Goal: Task Accomplishment & Management: Manage account settings

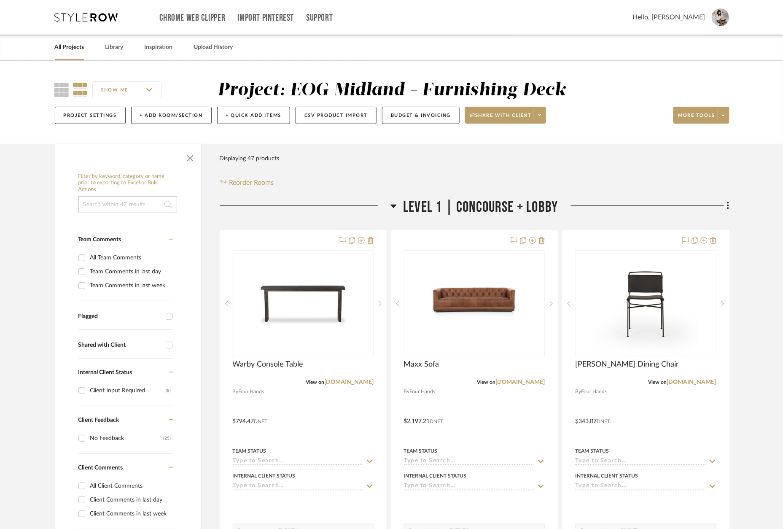
click at [78, 15] on icon at bounding box center [86, 17] width 63 height 8
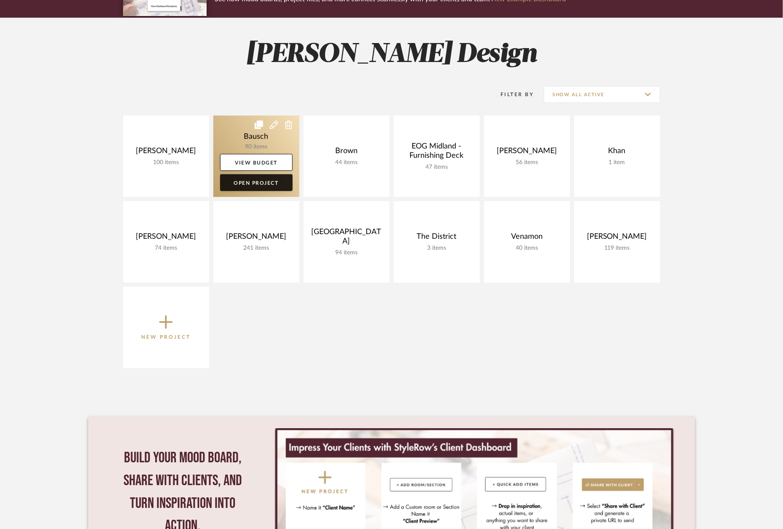
scroll to position [97, 0]
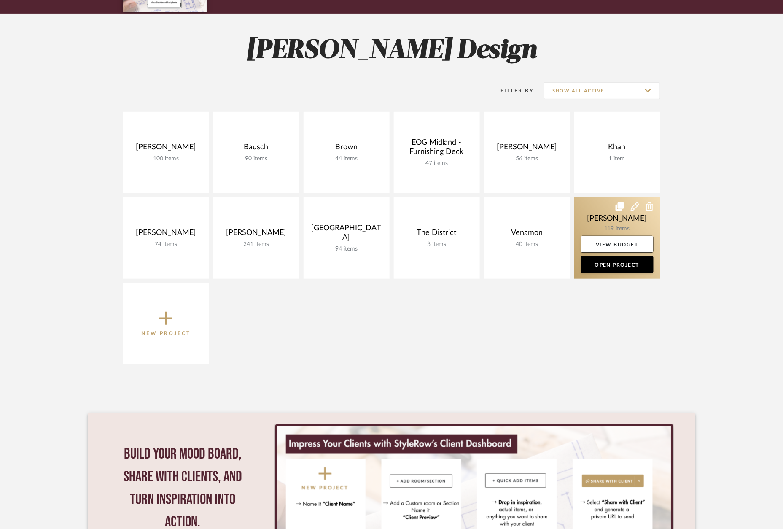
click at [631, 227] on link at bounding box center [617, 237] width 86 height 81
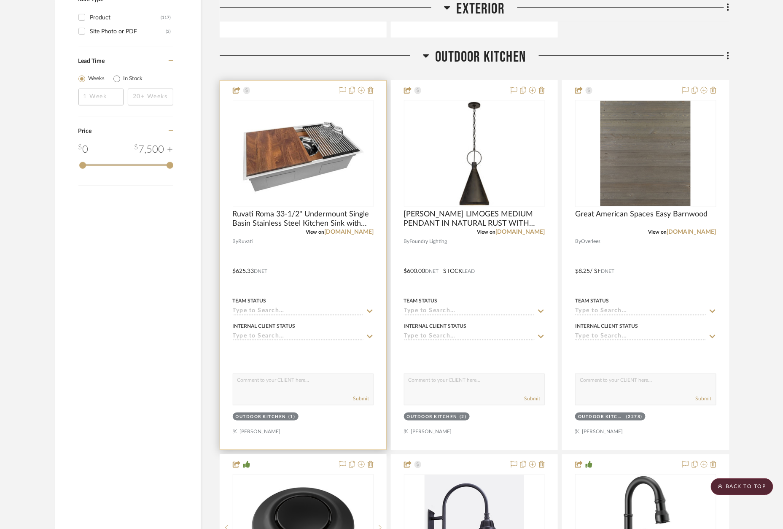
scroll to position [1354, 0]
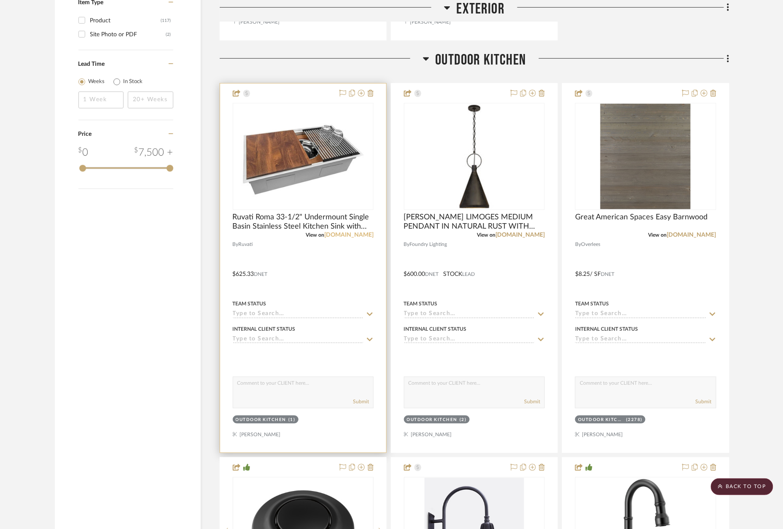
click at [359, 232] on link "[DOMAIN_NAME]" at bounding box center [348, 235] width 49 height 6
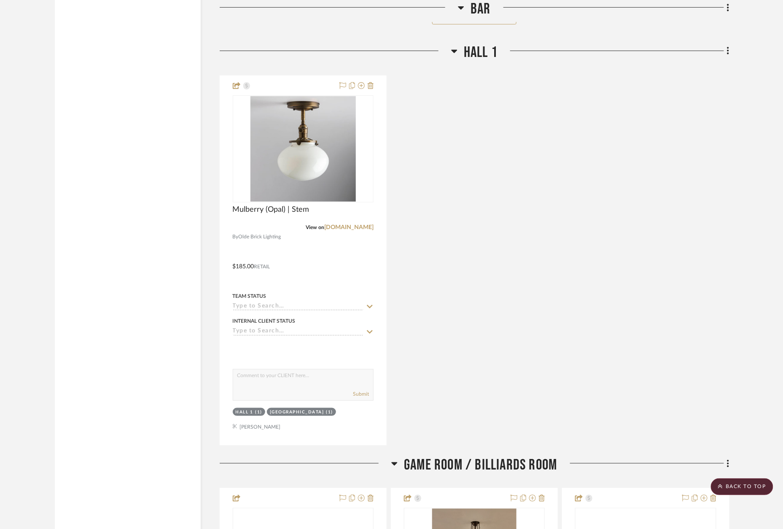
scroll to position [4950, 0]
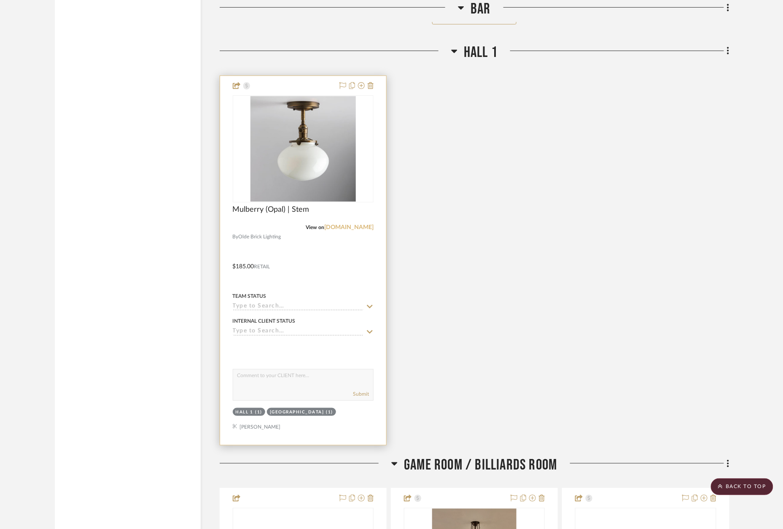
click at [358, 224] on link "[DOMAIN_NAME]" at bounding box center [348, 227] width 49 height 6
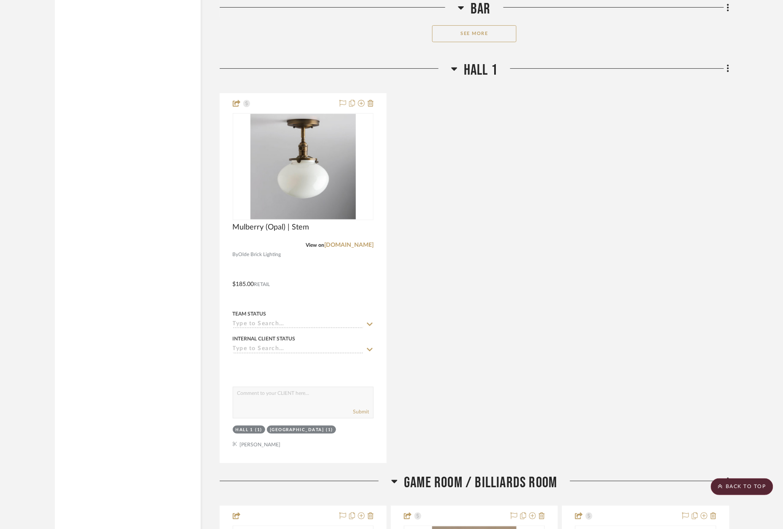
scroll to position [4928, 0]
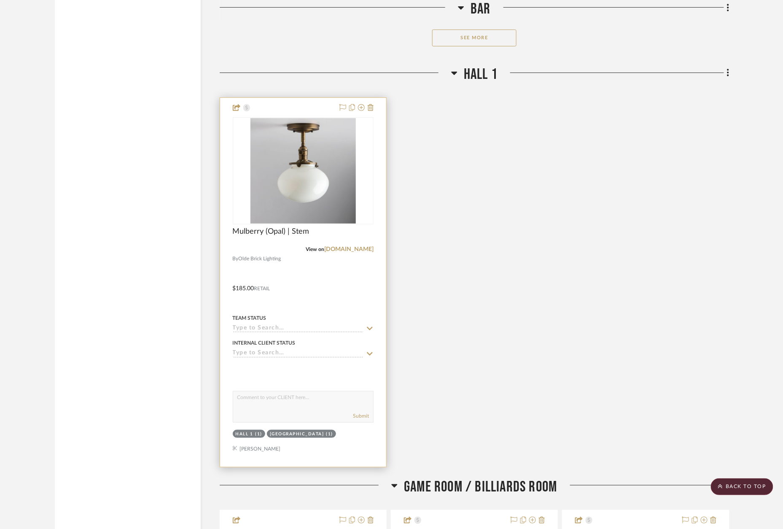
click at [299, 98] on div at bounding box center [303, 282] width 166 height 369
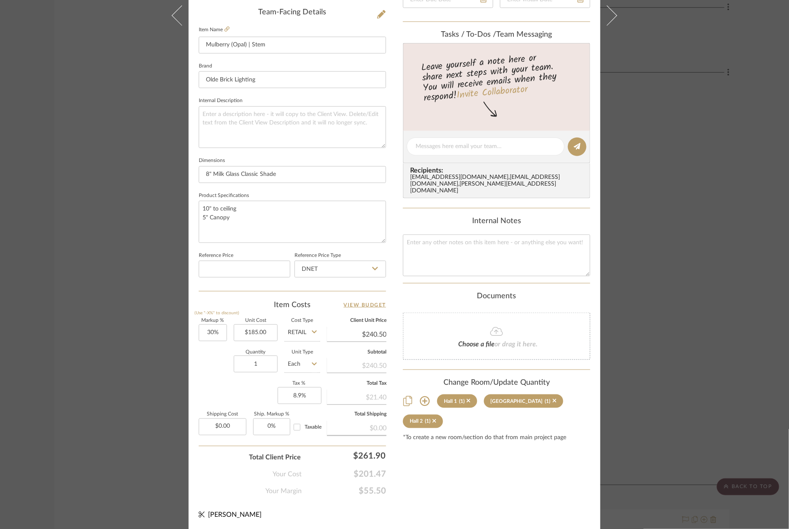
scroll to position [0, 0]
click at [251, 332] on input "185.00" at bounding box center [256, 332] width 44 height 17
type input "$205.00"
click at [296, 366] on input "Each" at bounding box center [302, 364] width 36 height 17
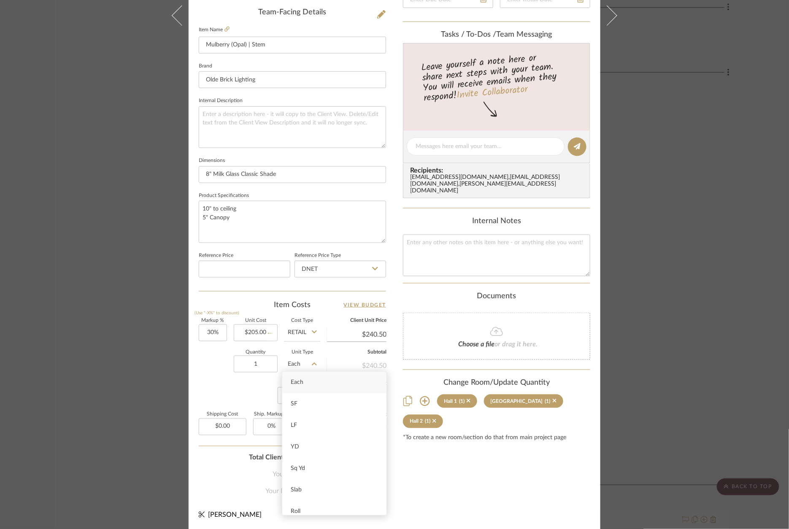
scroll to position [255, 0]
click at [249, 384] on div "Markup % (Use "-X%" to discount) 30% Unit Cost $205.00 Cost Type Retail Client …" at bounding box center [292, 380] width 187 height 123
type input "$266.50"
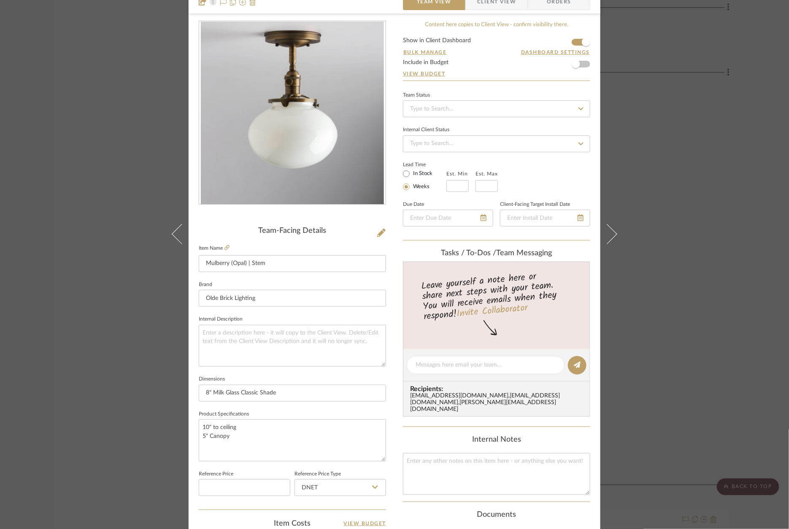
scroll to position [25, 0]
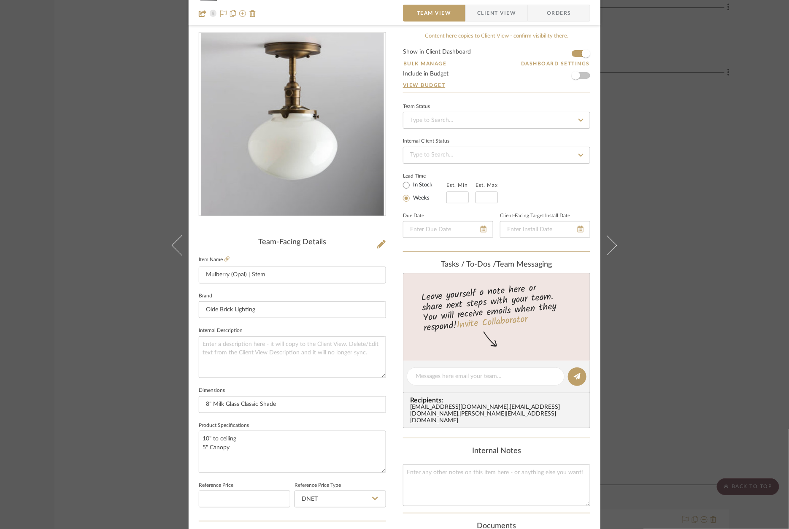
click at [635, 139] on div "[PERSON_NAME] [PERSON_NAME] 1 Mulberry (Opal) | Stem Team View Client View Orde…" at bounding box center [394, 264] width 789 height 529
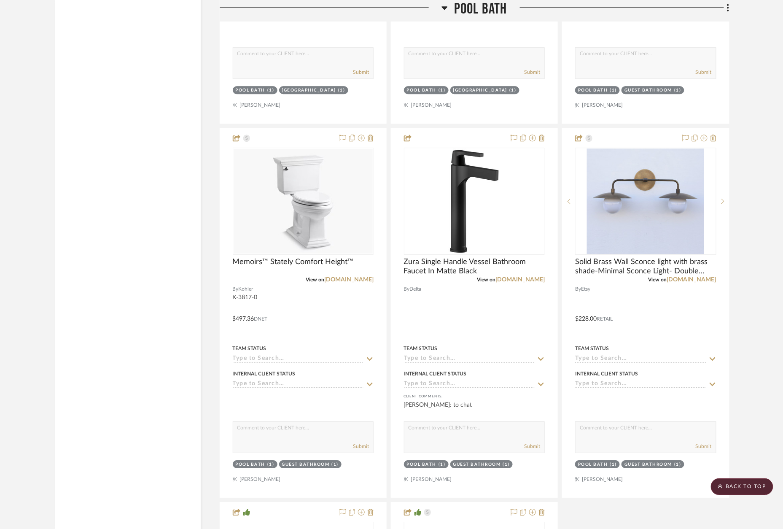
scroll to position [6898, 0]
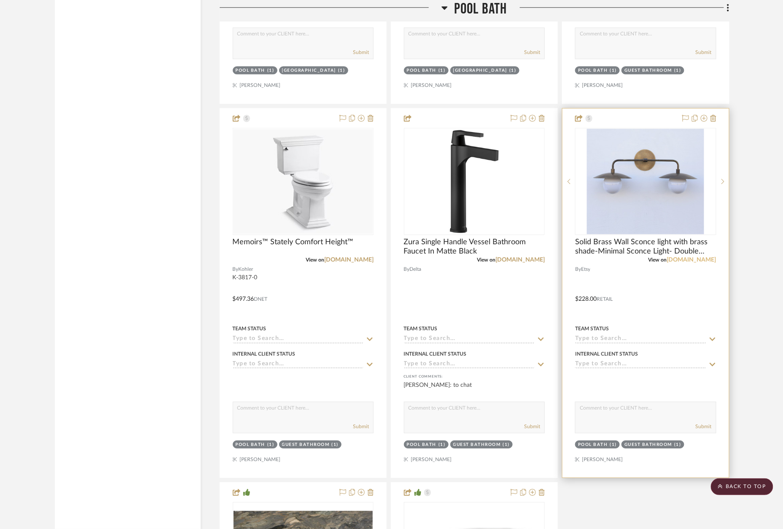
click at [706, 257] on link "[DOMAIN_NAME]" at bounding box center [691, 260] width 49 height 6
click at [644, 108] on div at bounding box center [646, 292] width 166 height 369
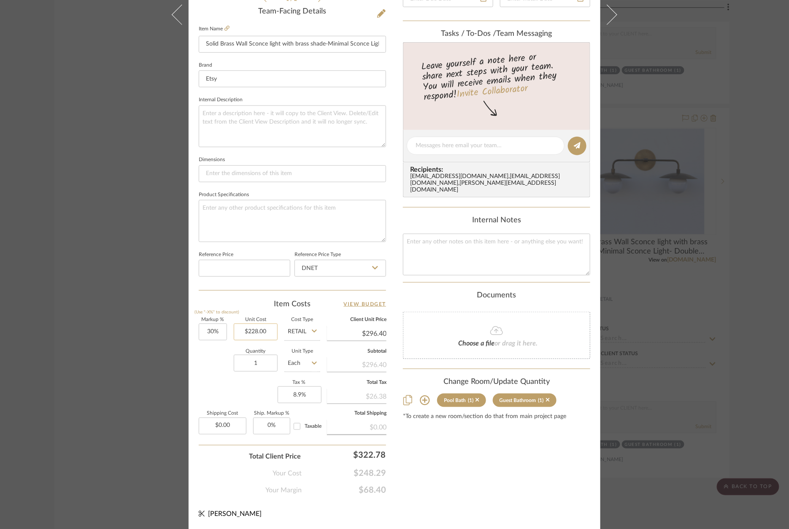
scroll to position [255, 0]
click at [259, 329] on input "228.00" at bounding box center [256, 332] width 44 height 17
type input "$258.00"
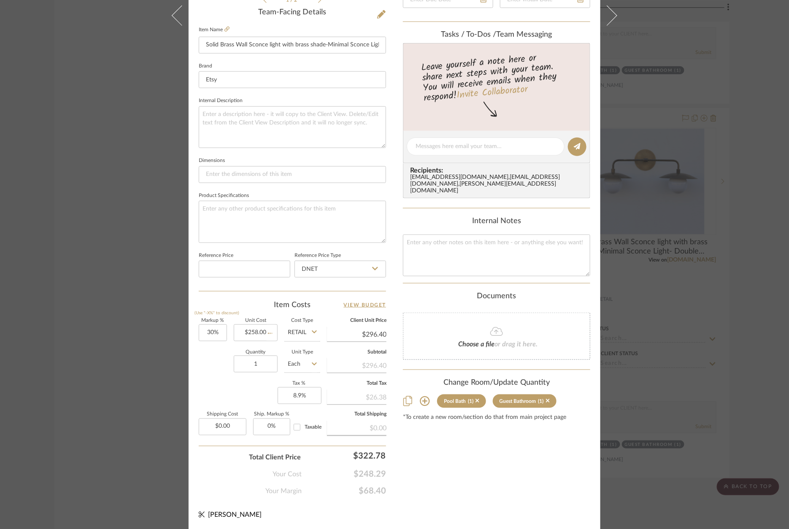
click at [411, 479] on div "Content here copies to Client View - confirm visibility there. Show in Client D…" at bounding box center [496, 149] width 187 height 694
type input "$335.40"
click at [209, 327] on input "30" at bounding box center [213, 332] width 28 height 17
drag, startPoint x: 209, startPoint y: 327, endPoint x: 226, endPoint y: 328, distance: 16.9
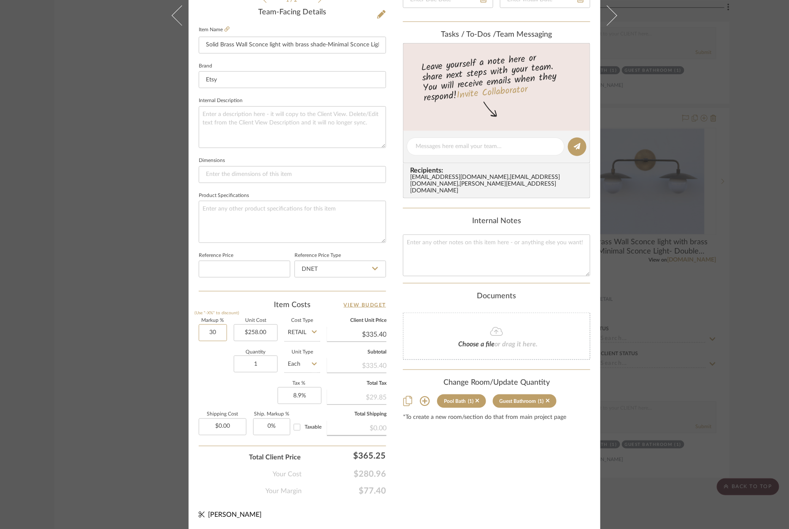
click at [209, 327] on input "30" at bounding box center [213, 332] width 28 height 17
type input "20%"
click at [481, 442] on div "Content here copies to Client View - confirm visibility there. Show in Client D…" at bounding box center [496, 149] width 187 height 694
type input "$309.60"
click at [747, 384] on div "[PERSON_NAME] Pool Bath Solid Brass Wall Sconce light with brass shade-Minimal …" at bounding box center [394, 264] width 789 height 529
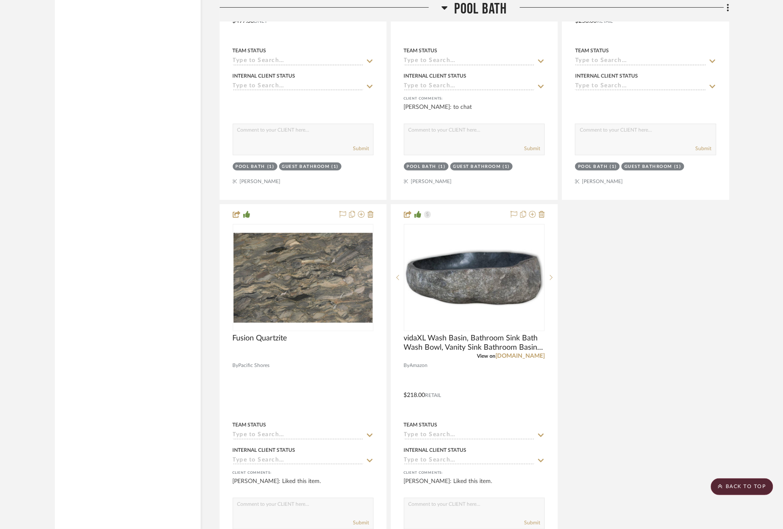
scroll to position [7182, 0]
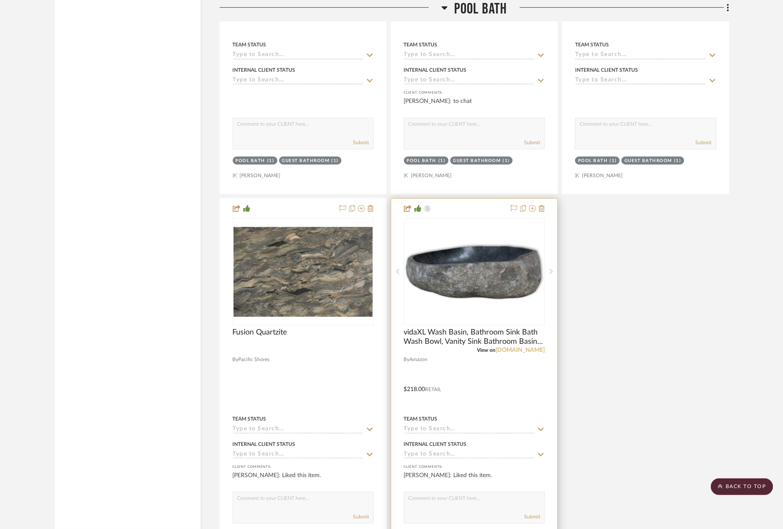
click at [533, 347] on link "[DOMAIN_NAME]" at bounding box center [520, 350] width 49 height 6
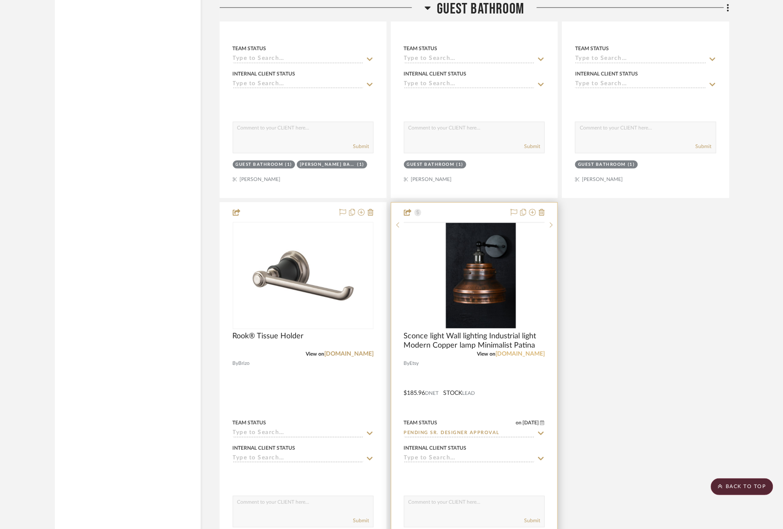
scroll to position [10399, 0]
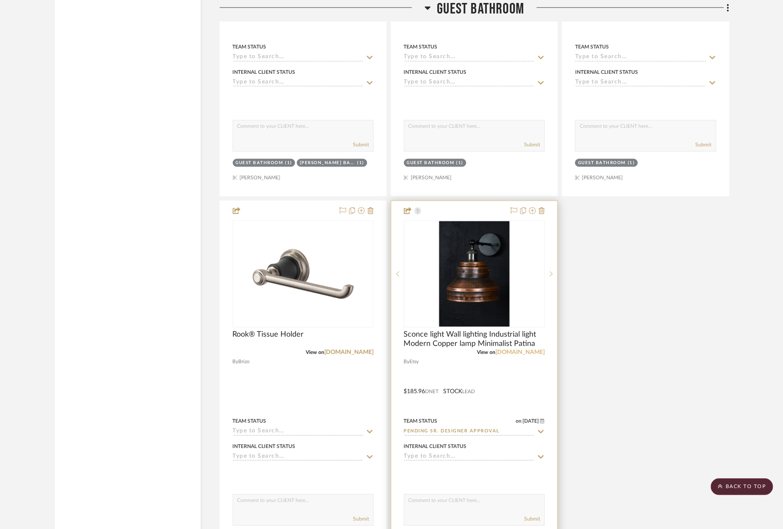
click at [533, 349] on link "[DOMAIN_NAME]" at bounding box center [520, 352] width 49 height 6
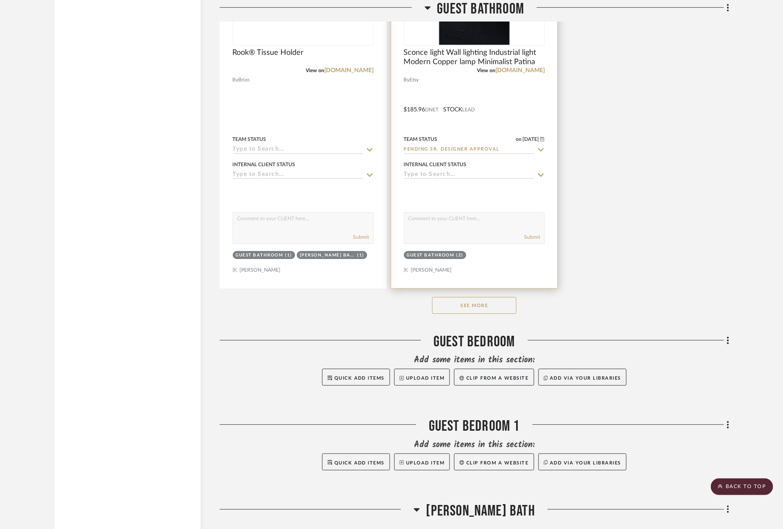
scroll to position [10681, 0]
click at [452, 296] on button "See More" at bounding box center [474, 304] width 84 height 17
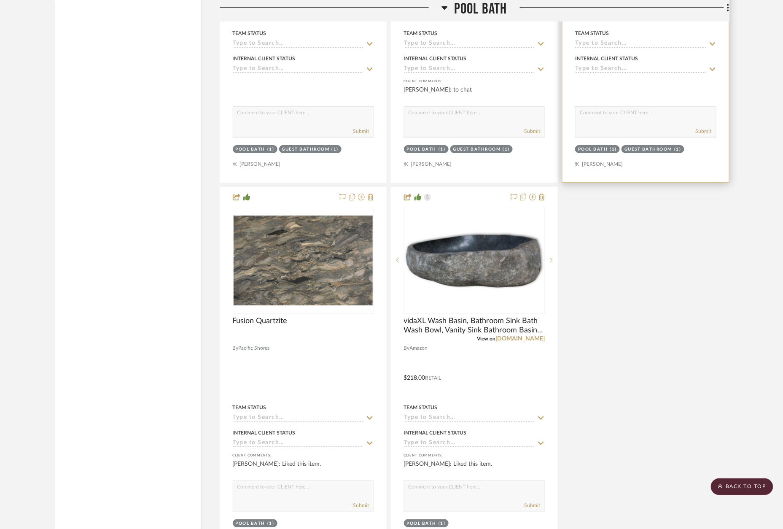
scroll to position [7205, 0]
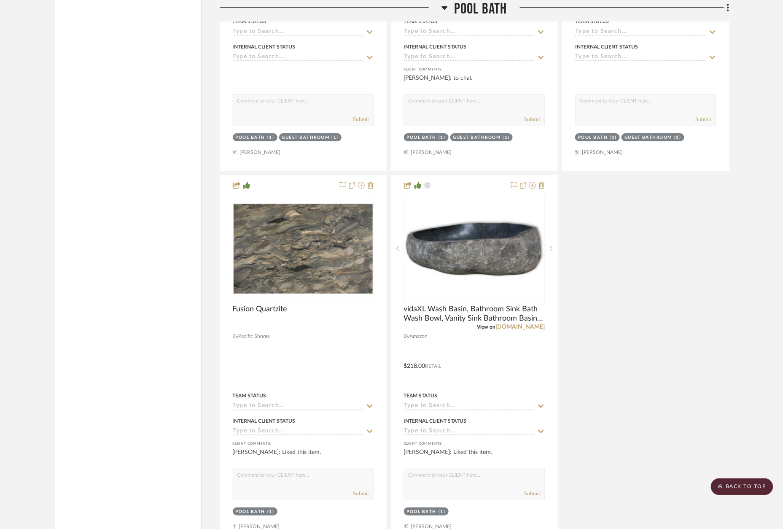
click at [400, 0] on div at bounding box center [331, 11] width 222 height 22
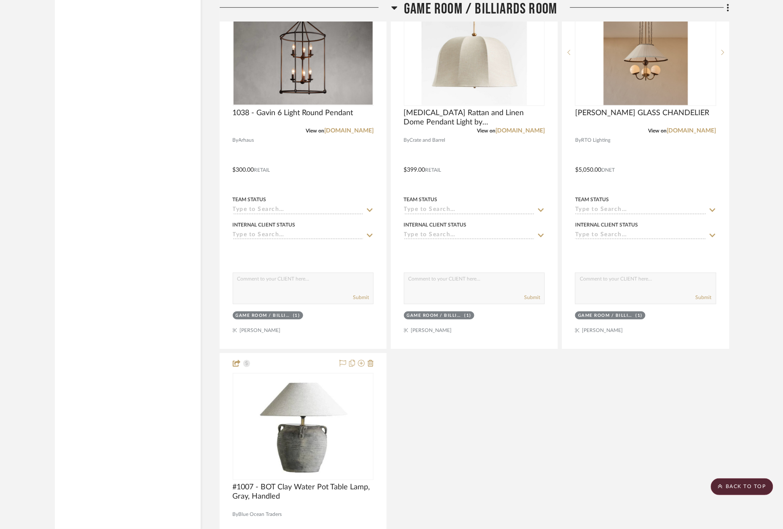
scroll to position [5853, 0]
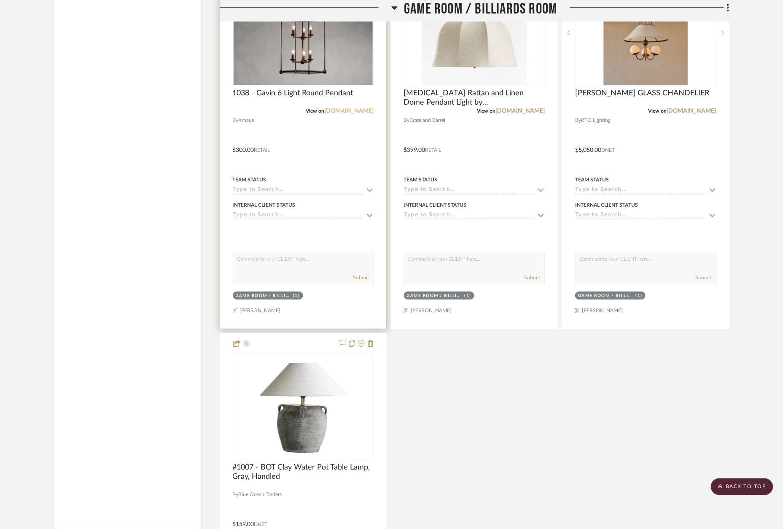
click at [357, 108] on link "[DOMAIN_NAME]" at bounding box center [348, 111] width 49 height 6
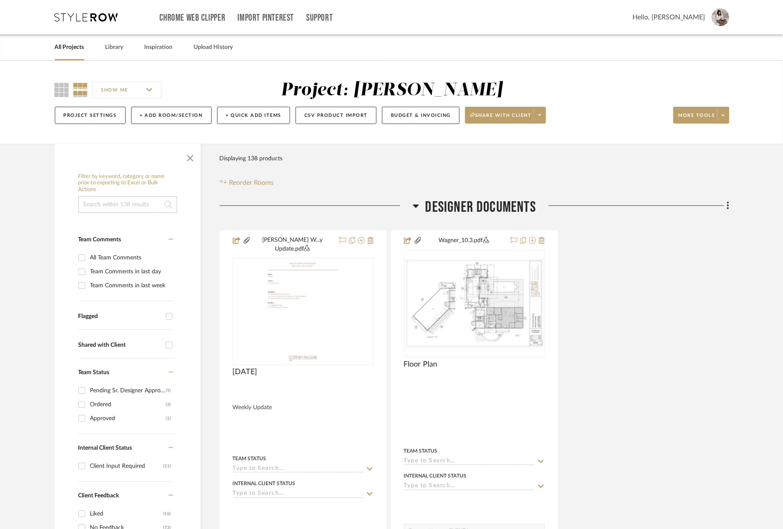
scroll to position [0, 0]
